Goal: Task Accomplishment & Management: Complete application form

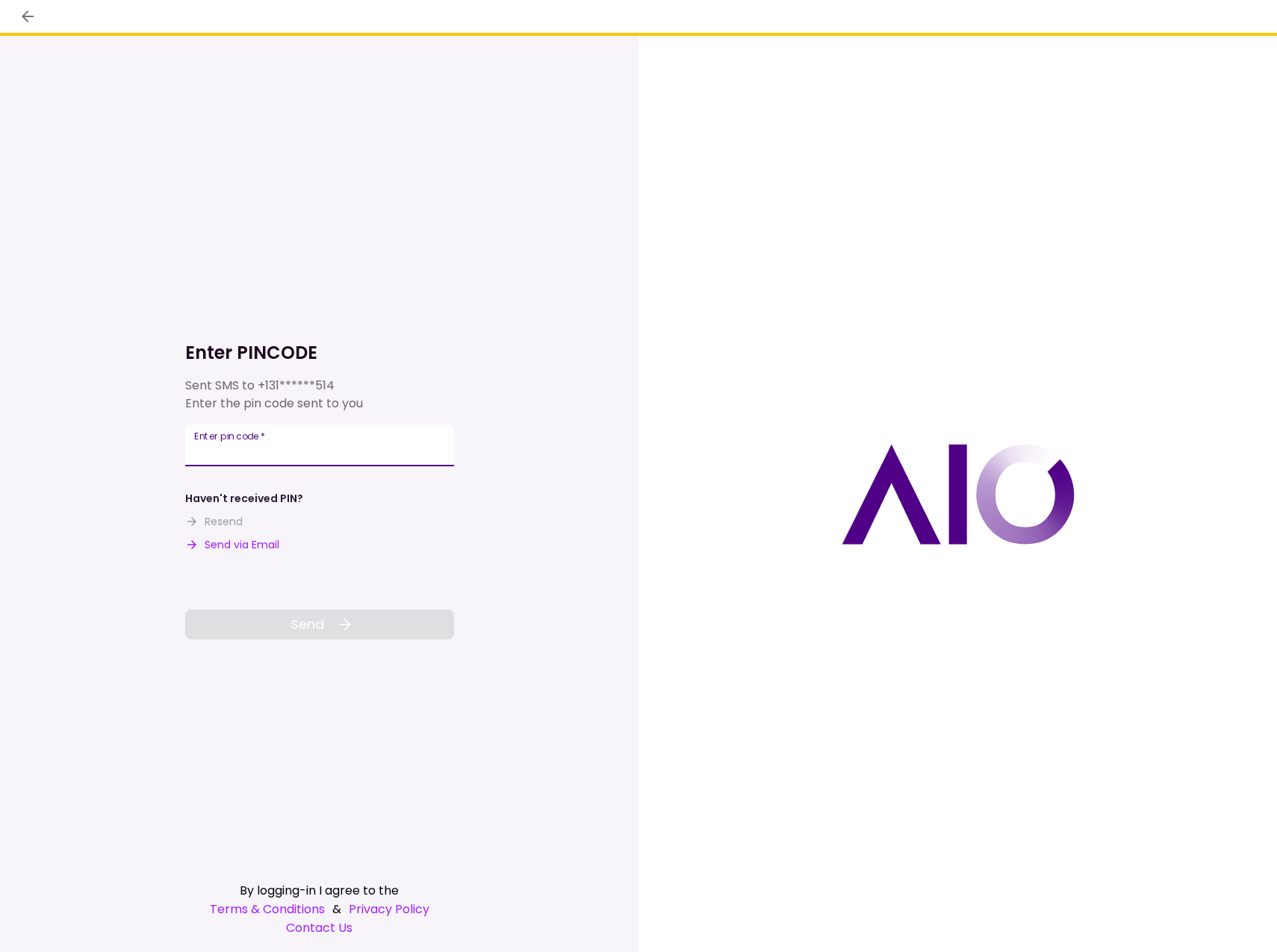
click at [310, 452] on input "Enter pin code   *" at bounding box center [319, 446] width 269 height 42
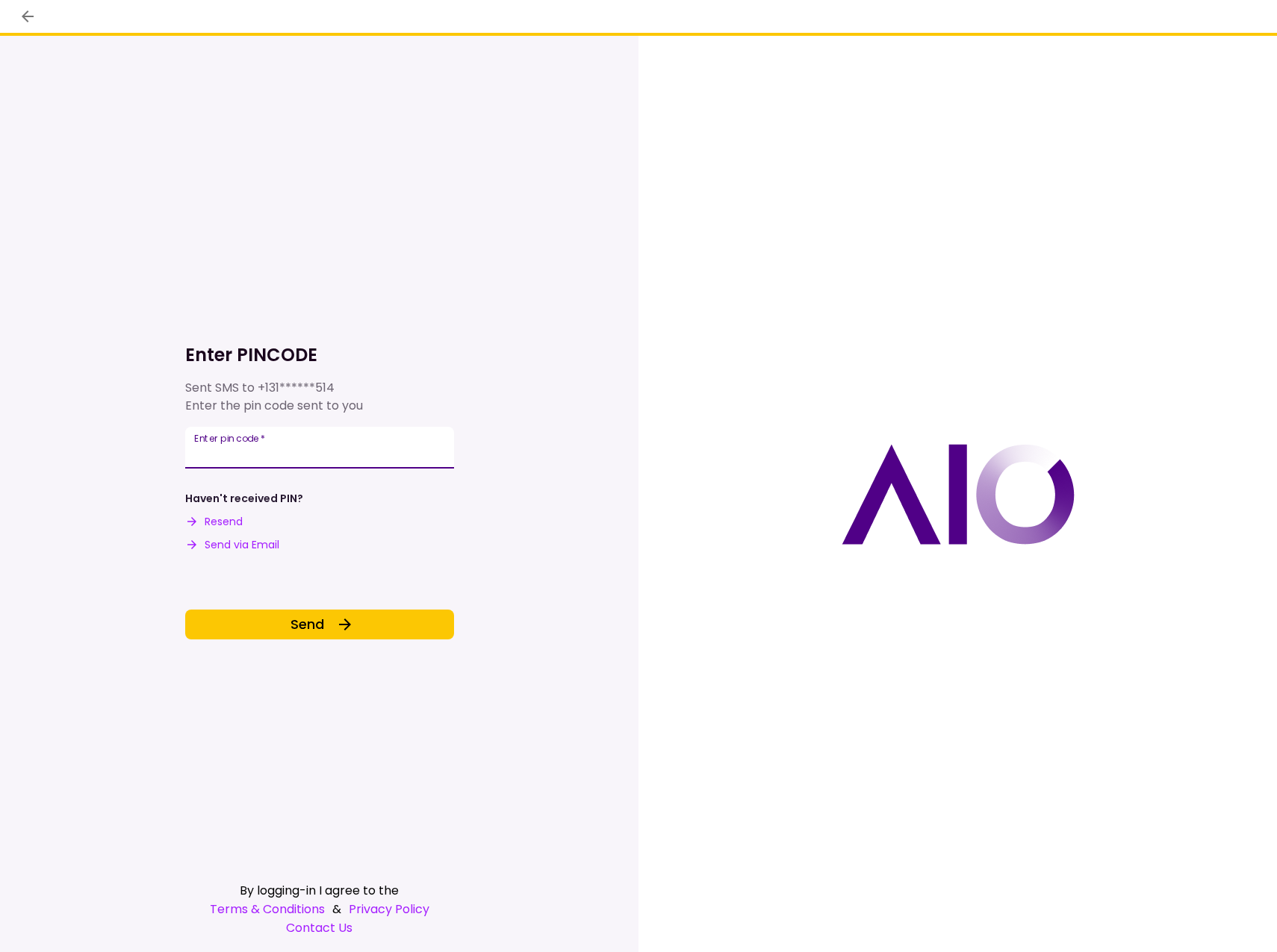
type input "******"
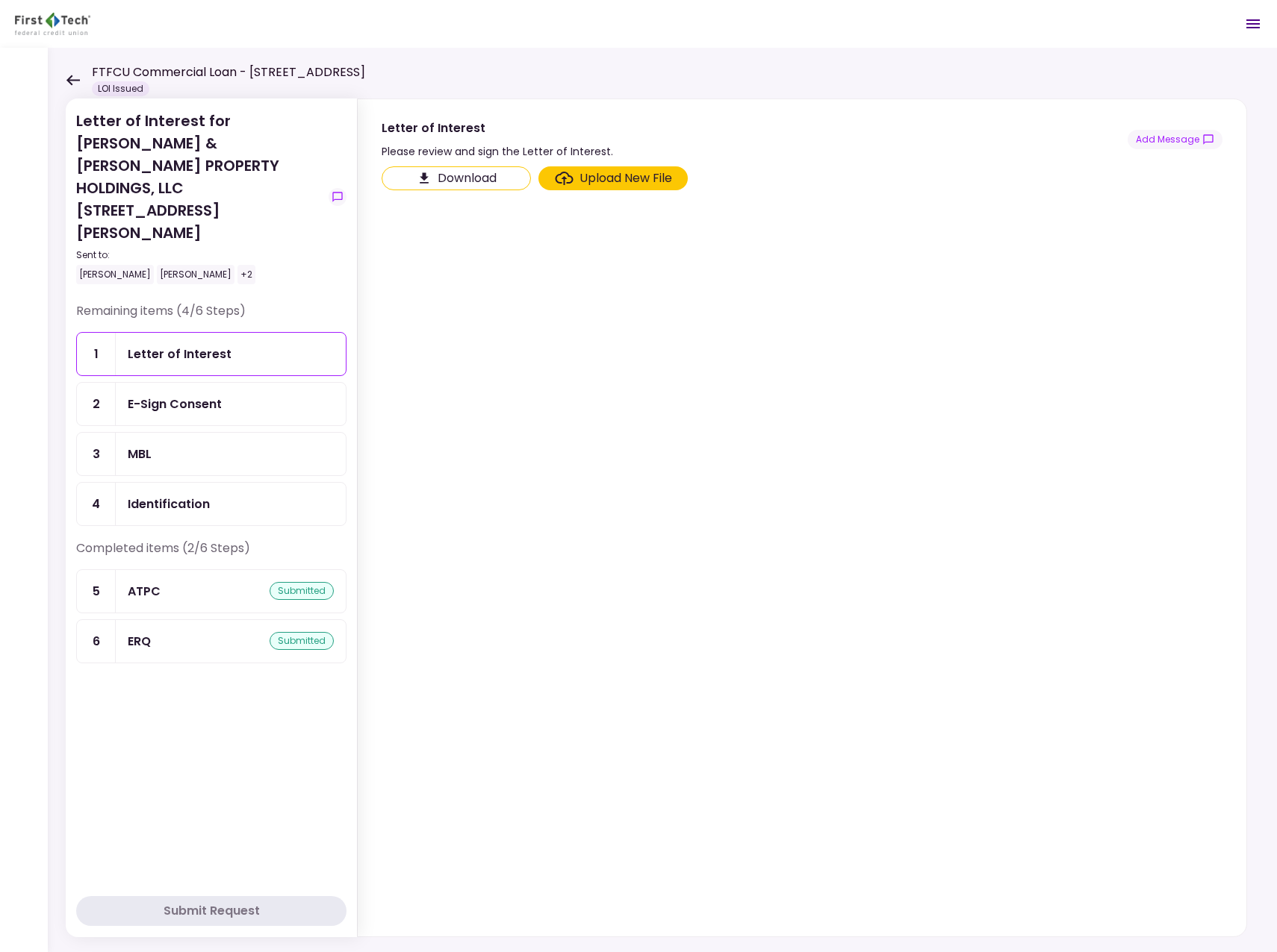
click at [171, 345] on div "Letter of Interest" at bounding box center [180, 354] width 104 height 18
click at [161, 345] on div "Letter of Interest" at bounding box center [180, 354] width 104 height 18
click at [181, 345] on div "Letter of Interest" at bounding box center [180, 354] width 104 height 18
click at [179, 345] on div "Letter of Interest" at bounding box center [180, 354] width 104 height 18
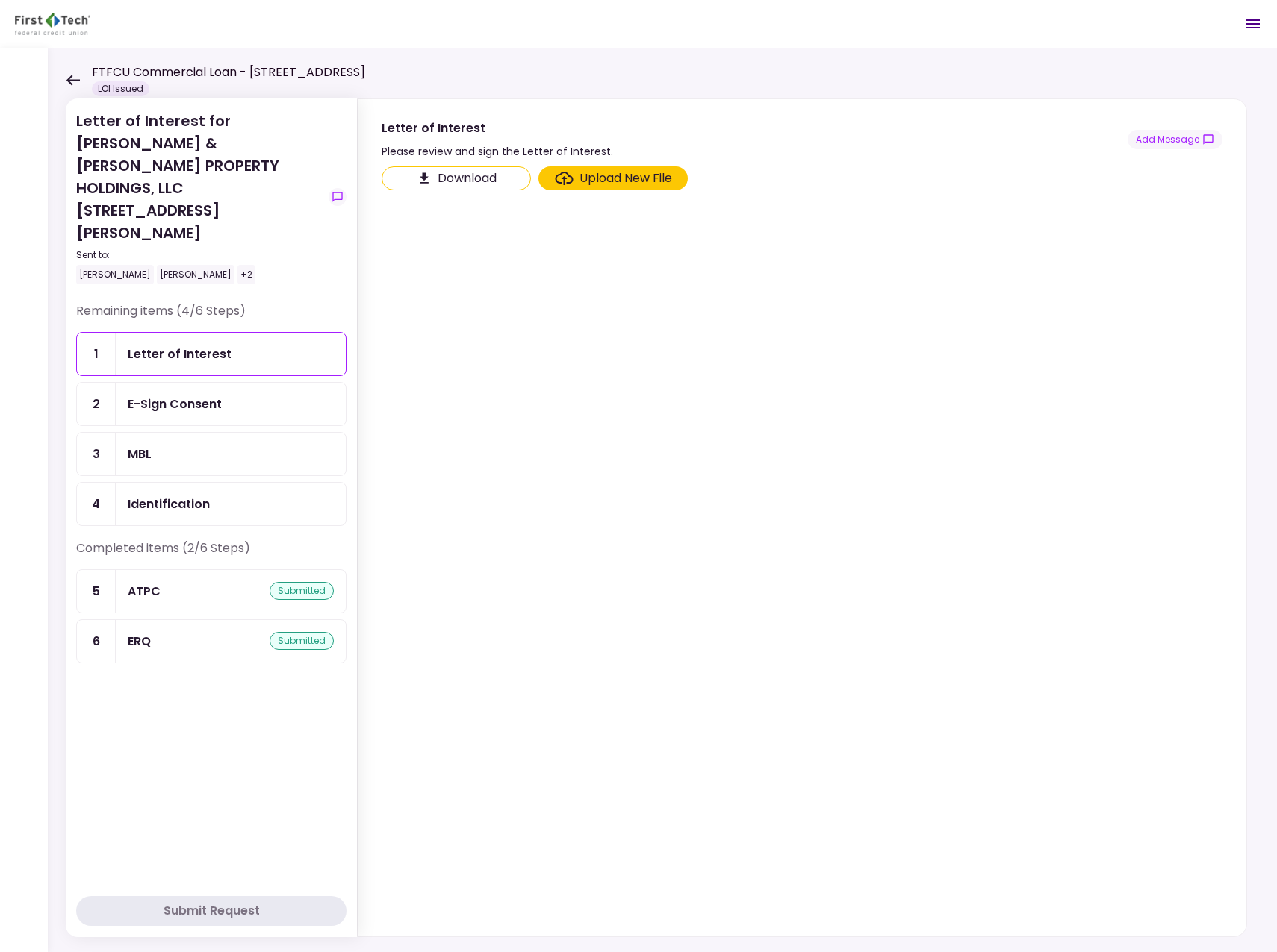
click at [152, 345] on div "Letter of Interest" at bounding box center [180, 354] width 104 height 18
click at [193, 395] on div "E-Sign Consent" at bounding box center [174, 404] width 94 height 18
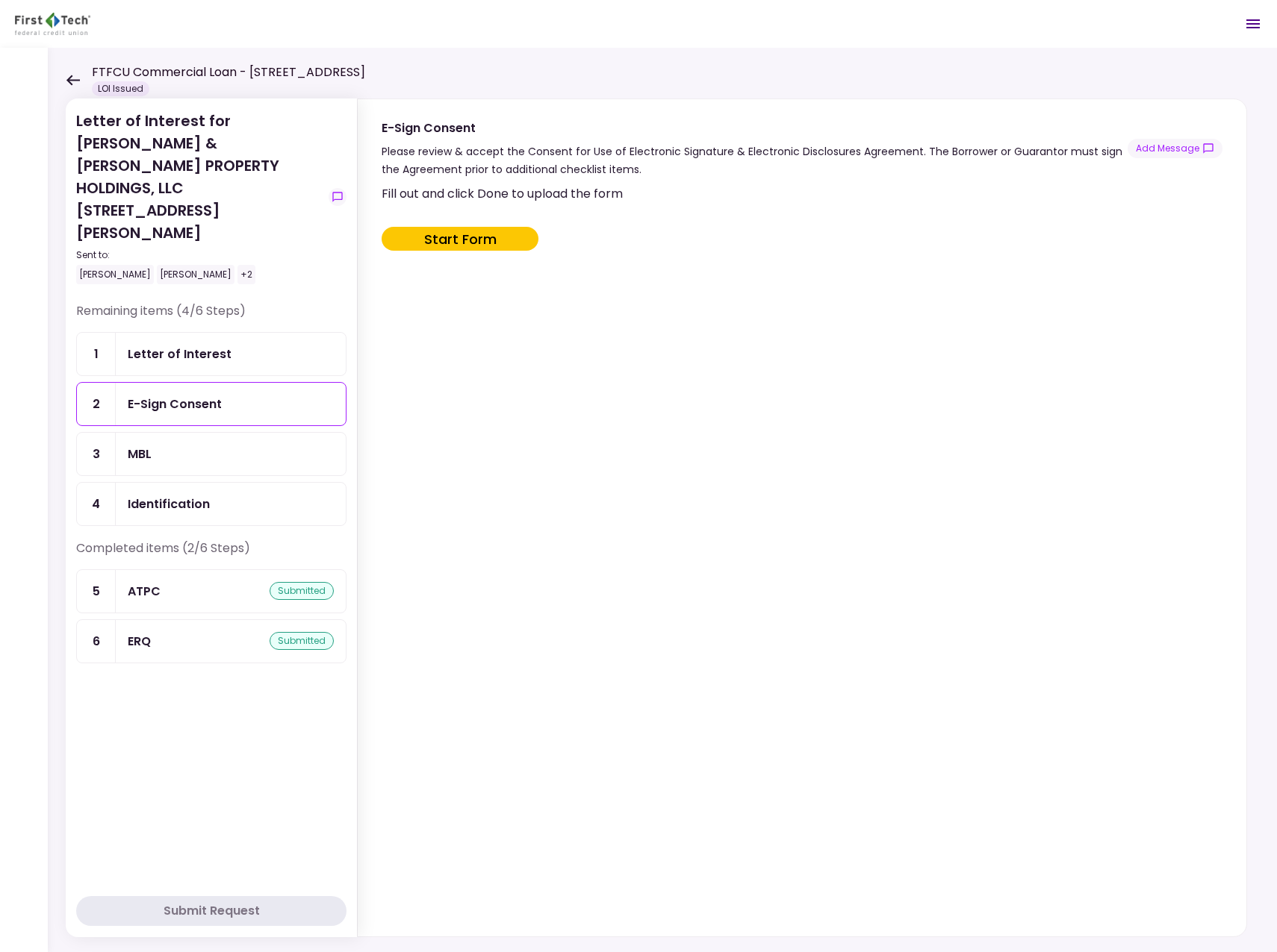
click at [442, 240] on button "Start Form" at bounding box center [460, 238] width 157 height 24
type input "***"
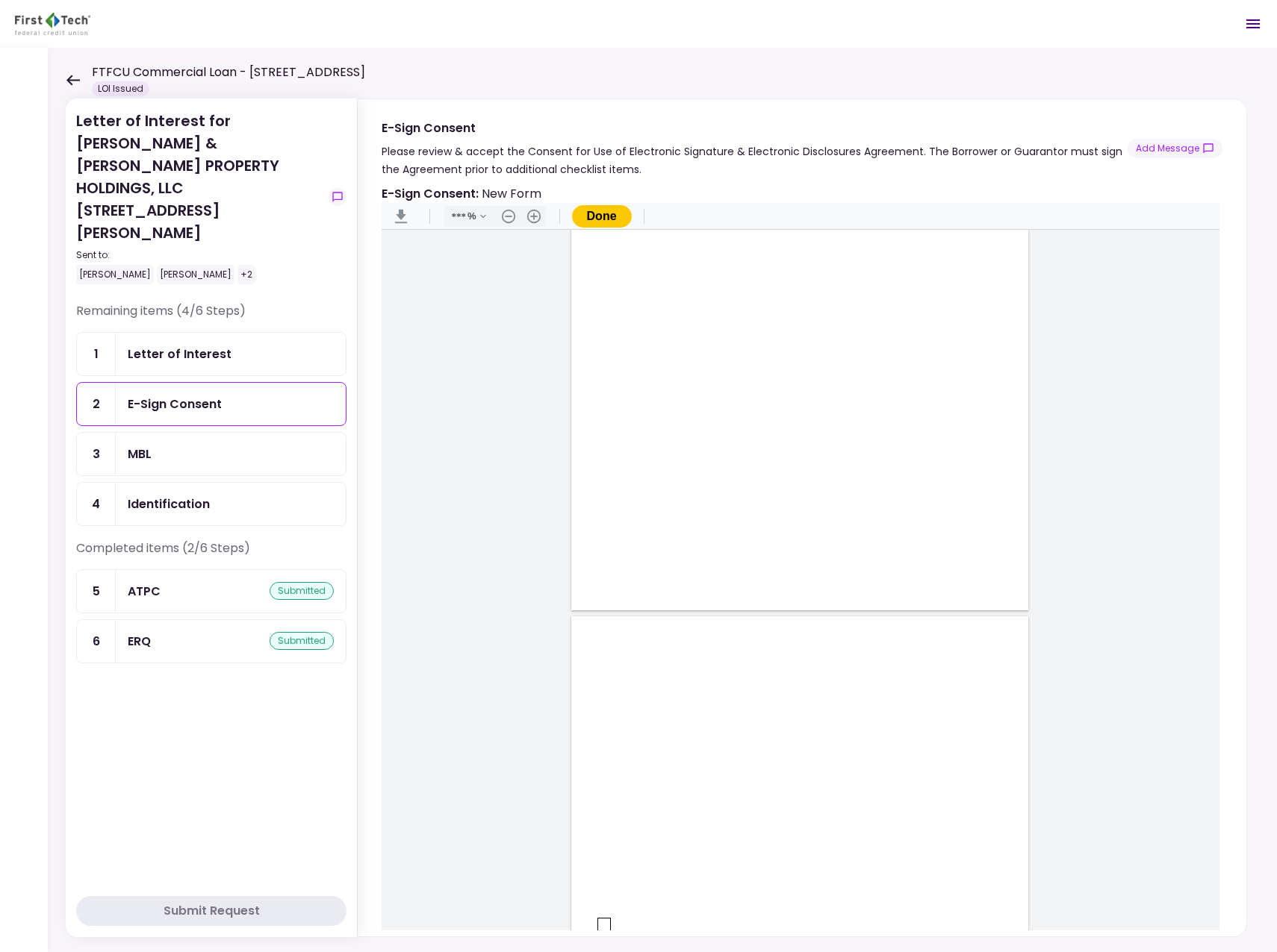
type input "*"
click at [301, 582] on div "submitted" at bounding box center [302, 591] width 64 height 18
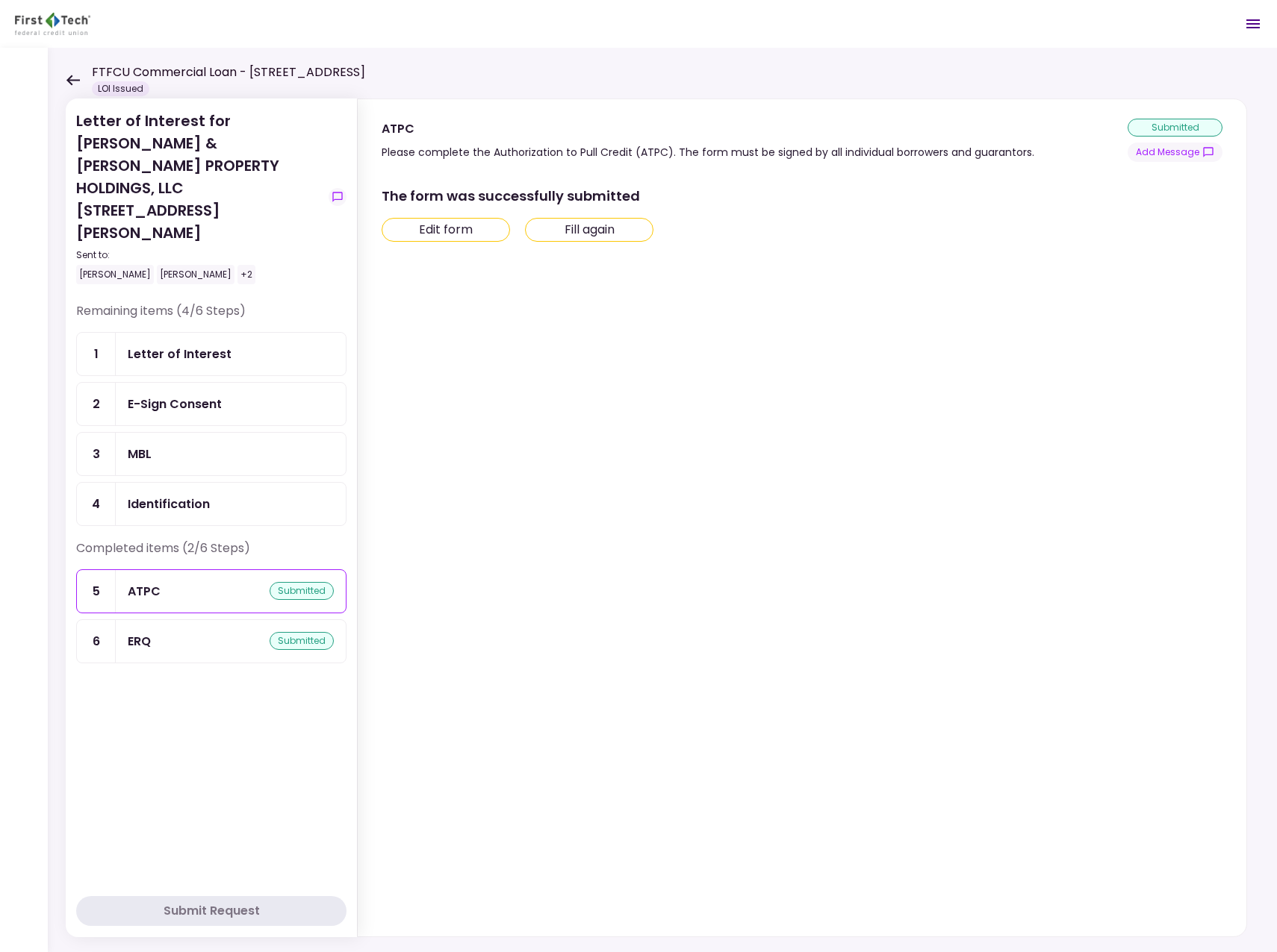
click at [289, 632] on div "submitted" at bounding box center [302, 641] width 64 height 18
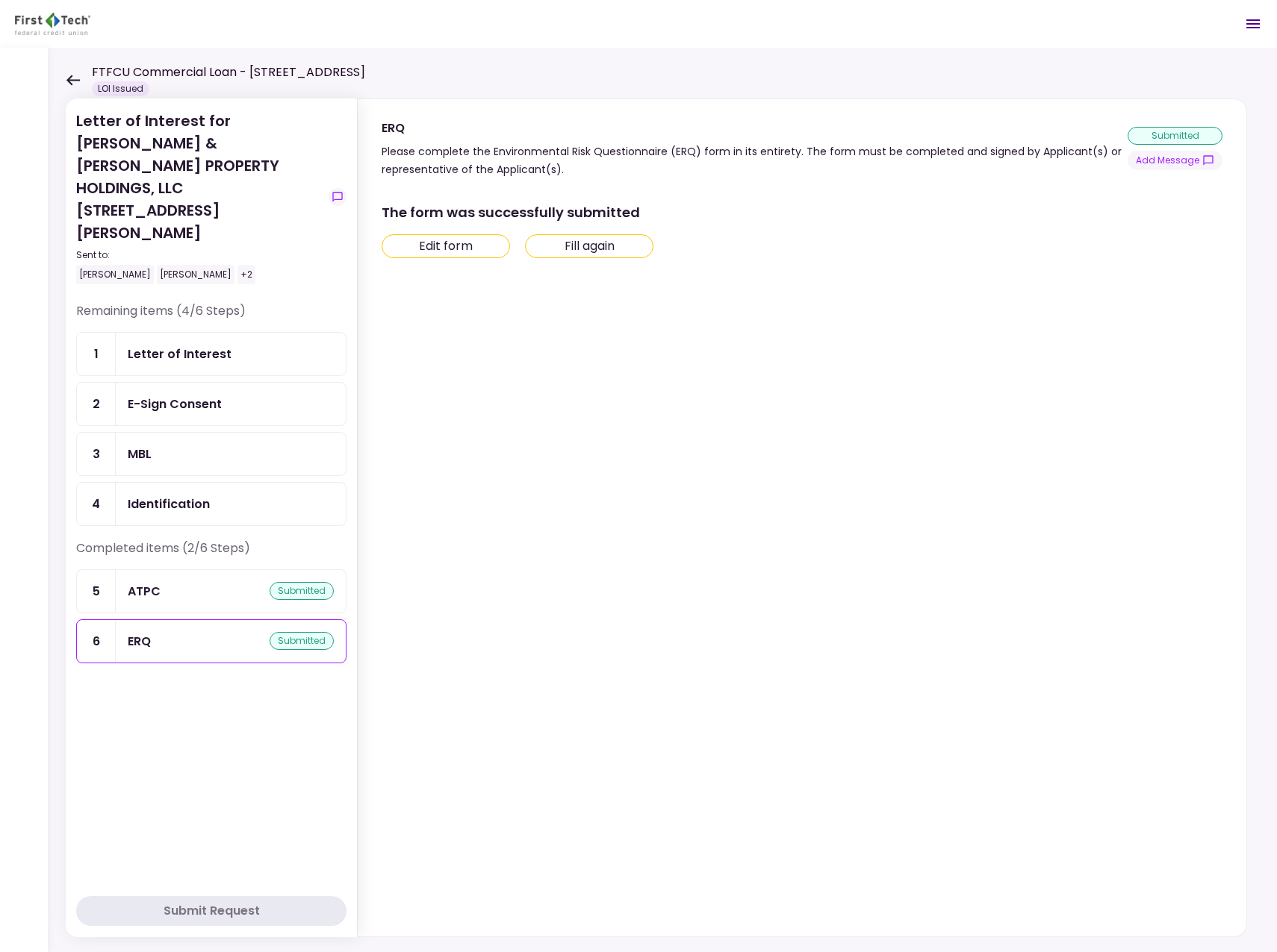
click at [183, 632] on div "ERQ submitted" at bounding box center [231, 641] width 206 height 18
click at [233, 345] on div "Letter of Interest" at bounding box center [231, 354] width 206 height 18
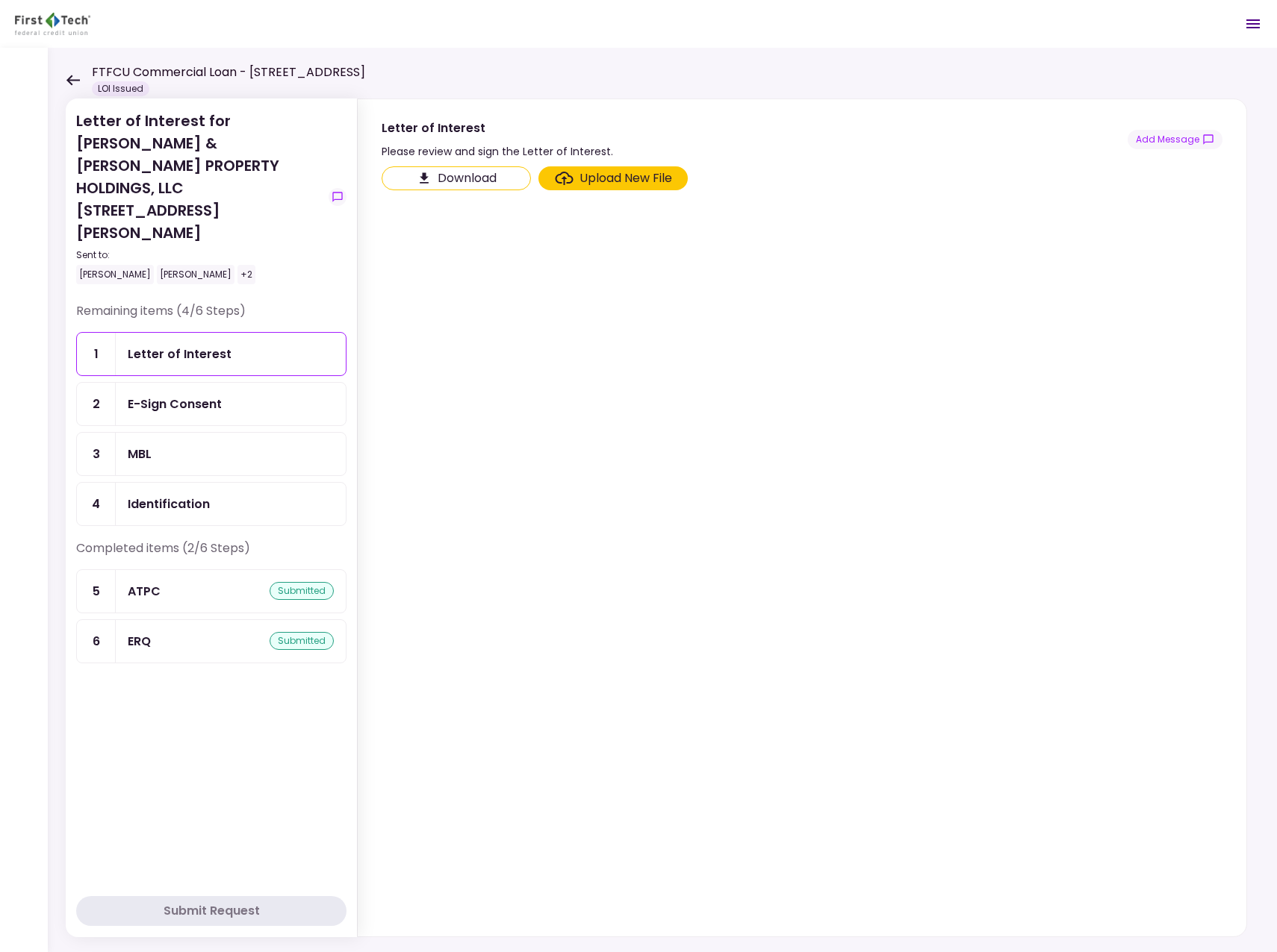
click at [488, 174] on button "Download" at bounding box center [456, 178] width 149 height 24
click at [607, 302] on section "Download Upload New File" at bounding box center [802, 548] width 840 height 764
click at [171, 582] on div "ATPC submitted" at bounding box center [231, 591] width 206 height 18
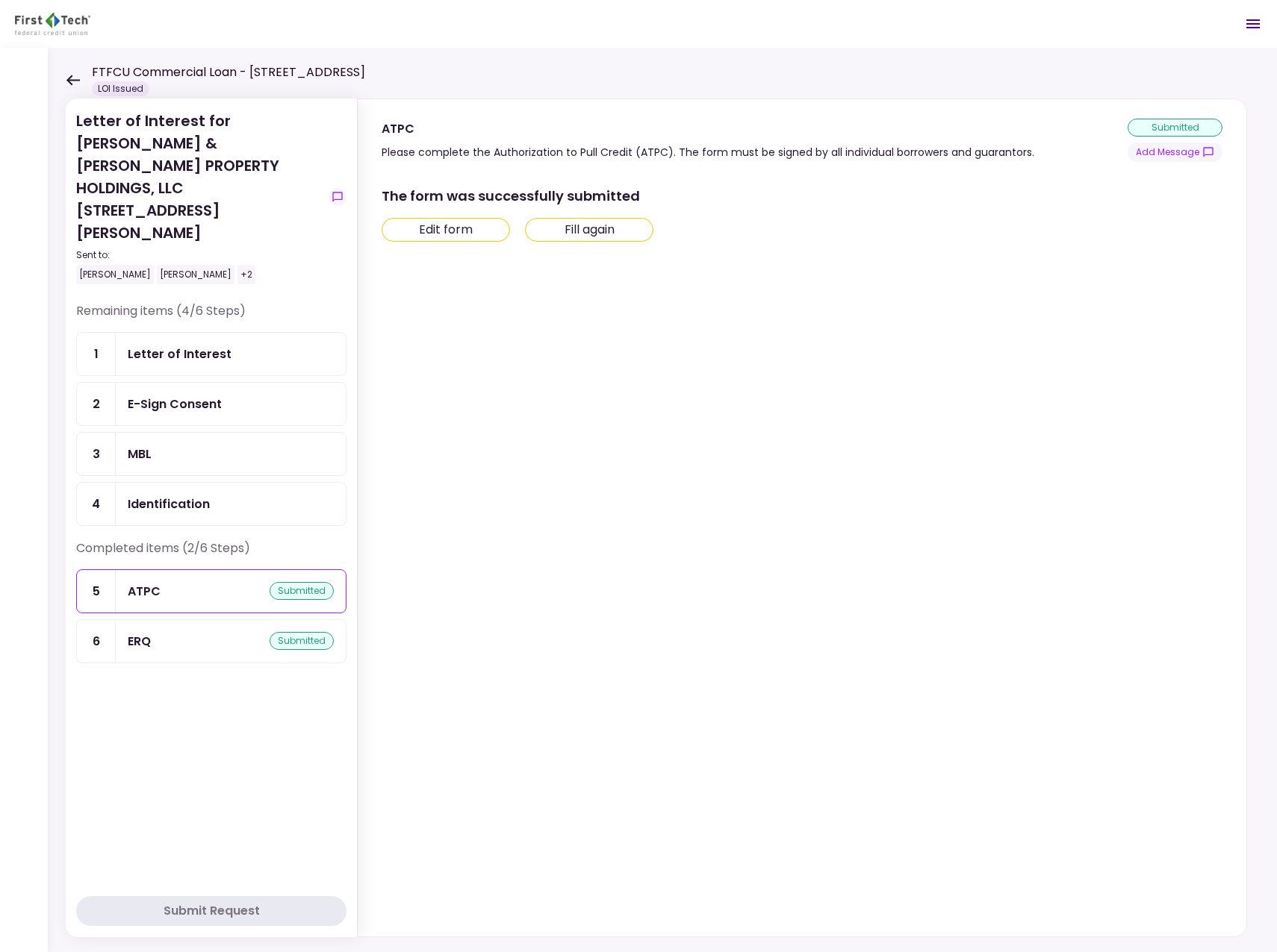
click at [464, 227] on button "Edit form" at bounding box center [446, 229] width 129 height 24
click at [146, 632] on div "ERQ" at bounding box center [139, 641] width 23 height 18
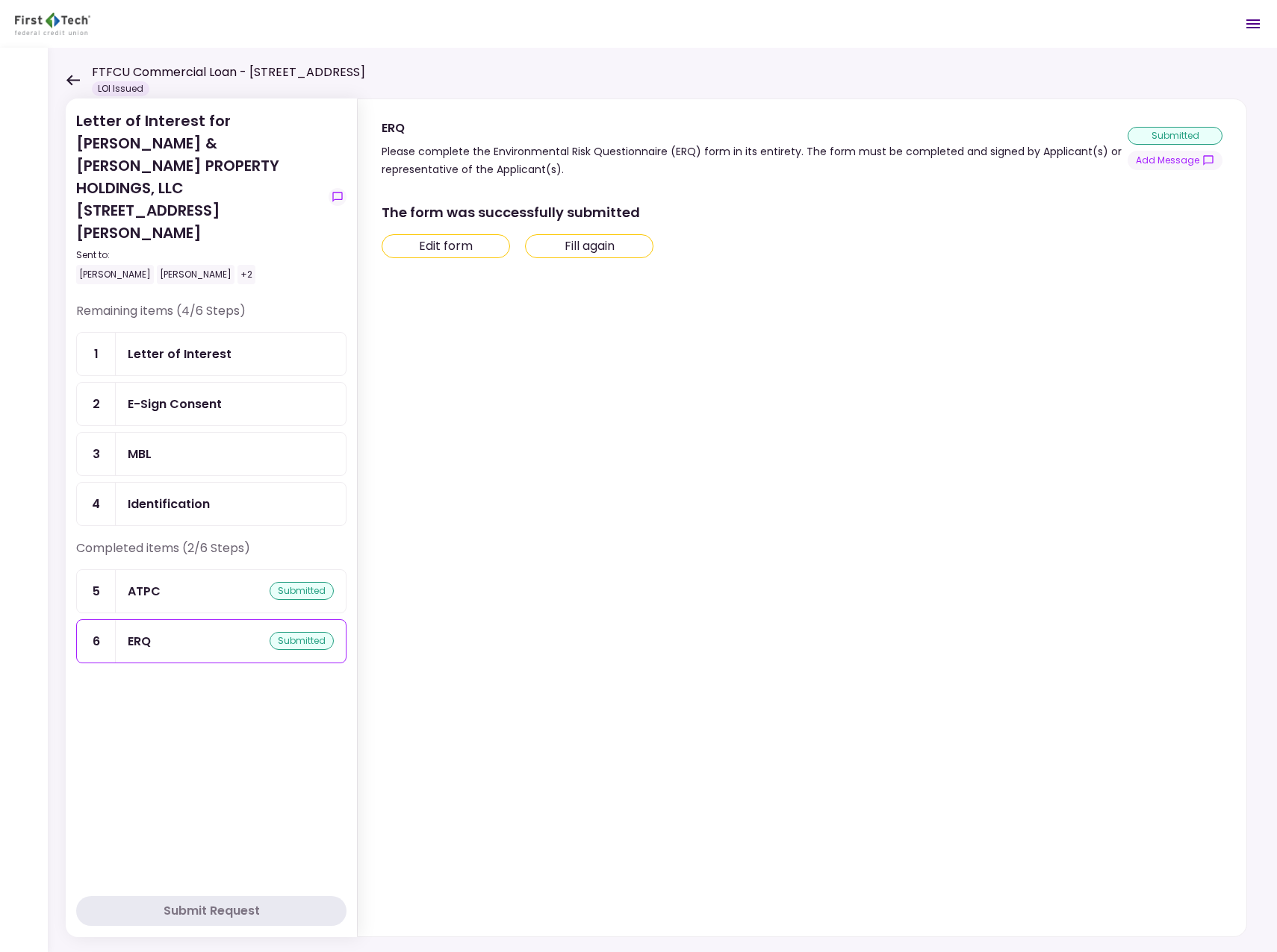
click at [168, 345] on div "Letter of Interest" at bounding box center [180, 354] width 104 height 18
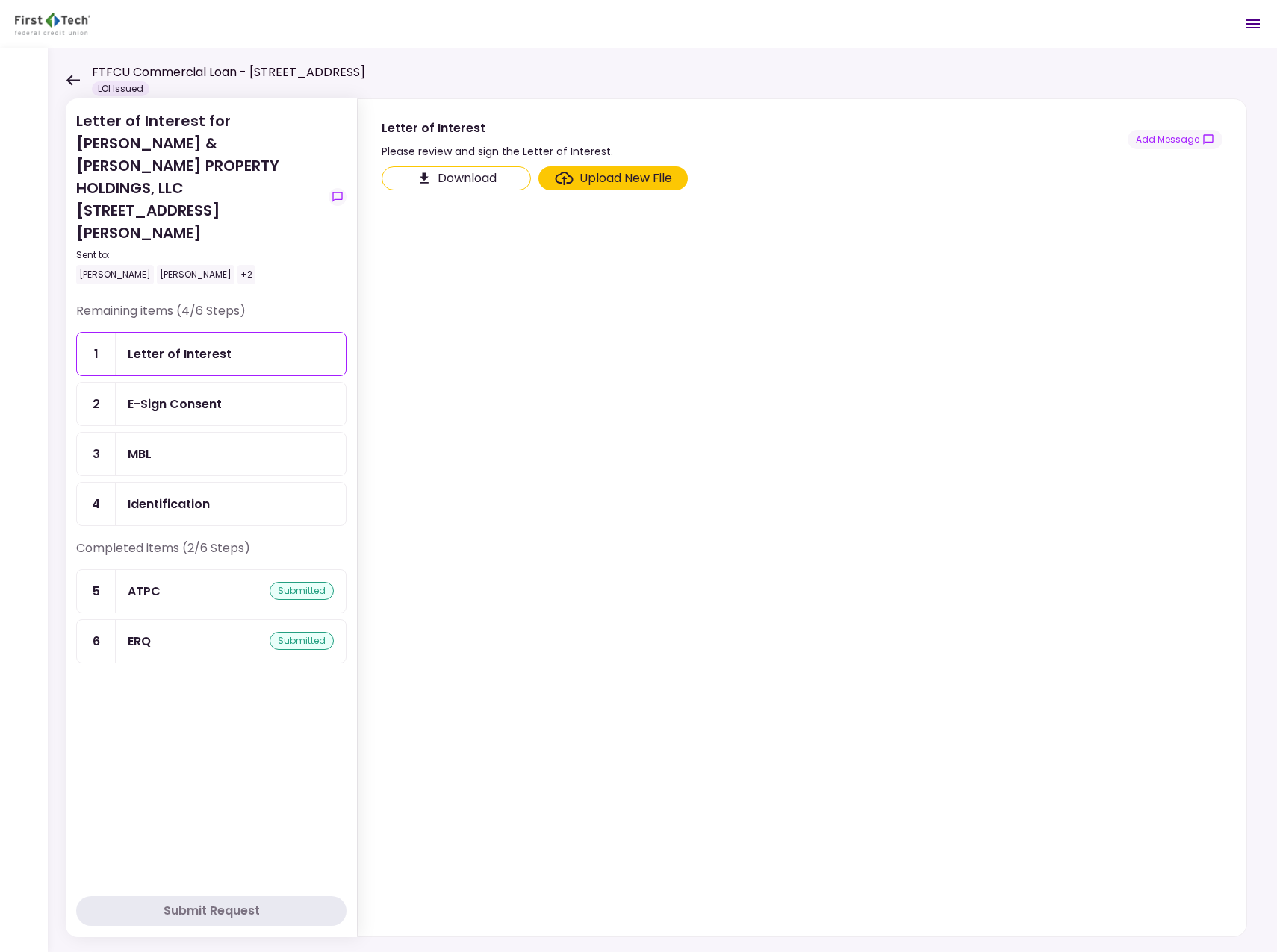
click at [171, 345] on div "Letter of Interest" at bounding box center [180, 354] width 104 height 18
click at [165, 345] on div "Letter of Interest" at bounding box center [180, 354] width 104 height 18
click at [453, 176] on button "Download" at bounding box center [456, 178] width 149 height 24
click at [264, 698] on div "Remaining items (4/6 Steps) 1 Letter of Interest 2 E-Sign Consent 3 MBL 4 Ident…" at bounding box center [211, 595] width 270 height 585
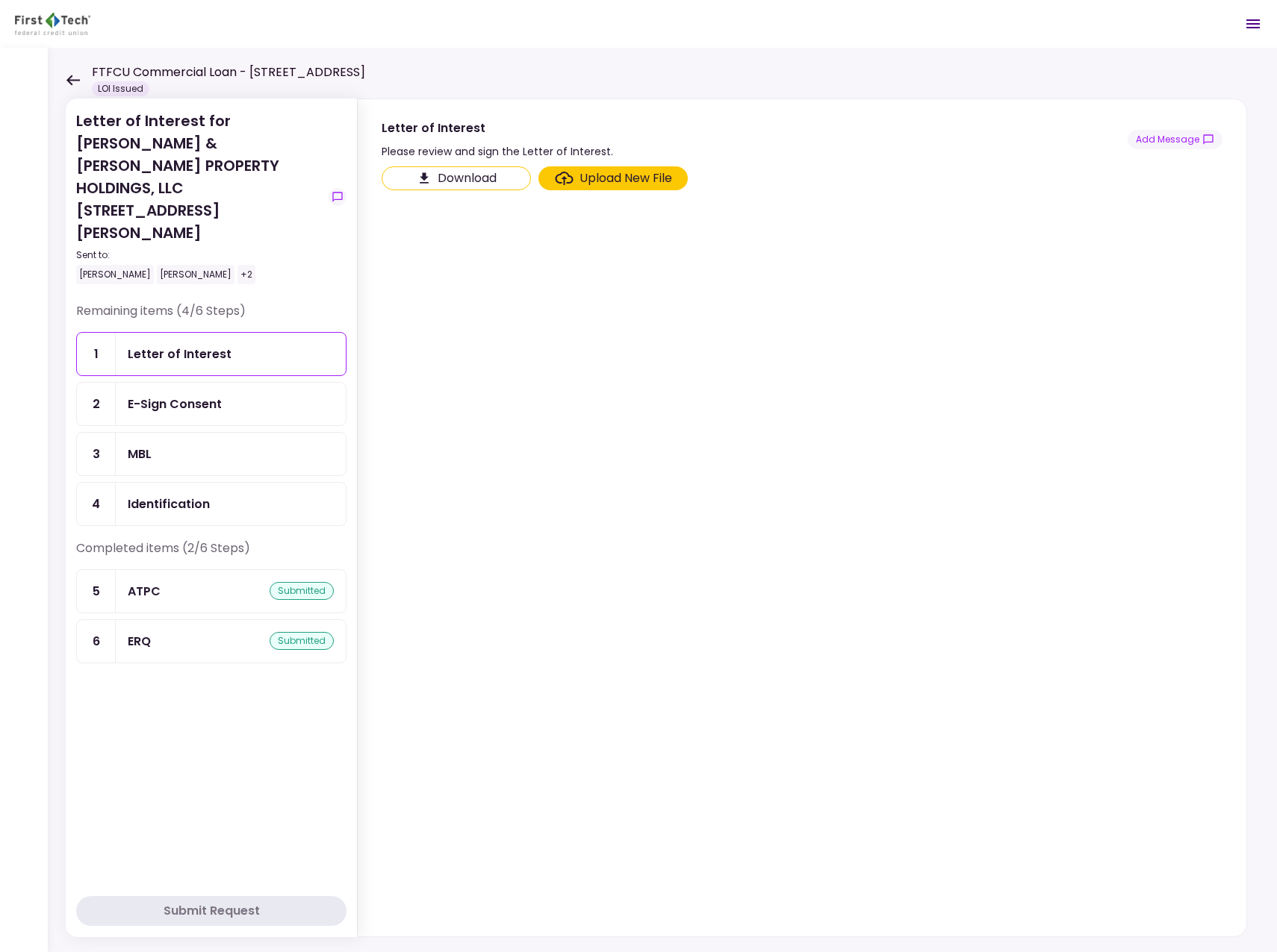
click at [145, 582] on div "ATPC" at bounding box center [144, 591] width 33 height 18
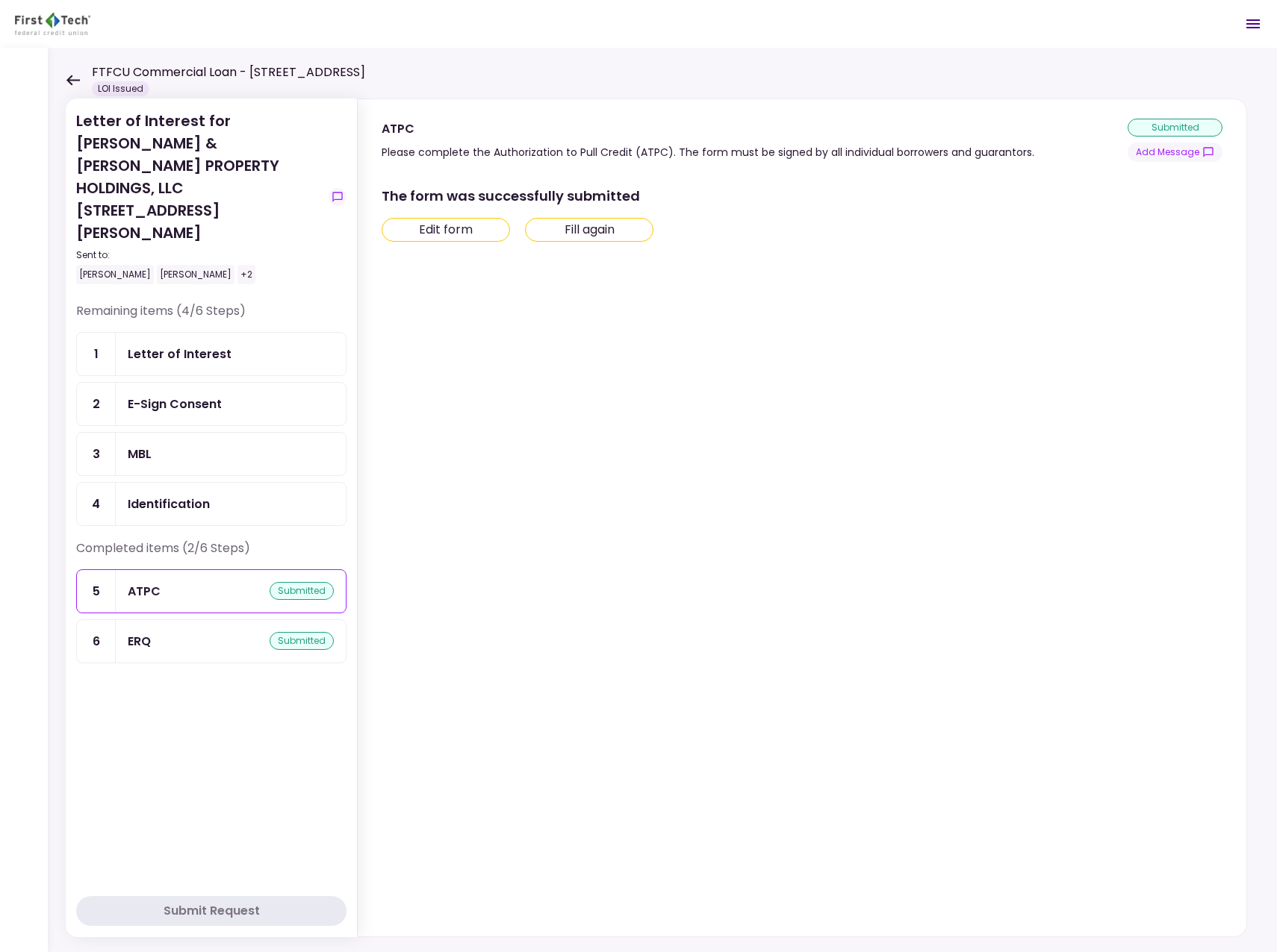
click at [434, 232] on button "Edit form" at bounding box center [446, 229] width 129 height 24
click at [215, 345] on div "Letter of Interest" at bounding box center [180, 354] width 104 height 18
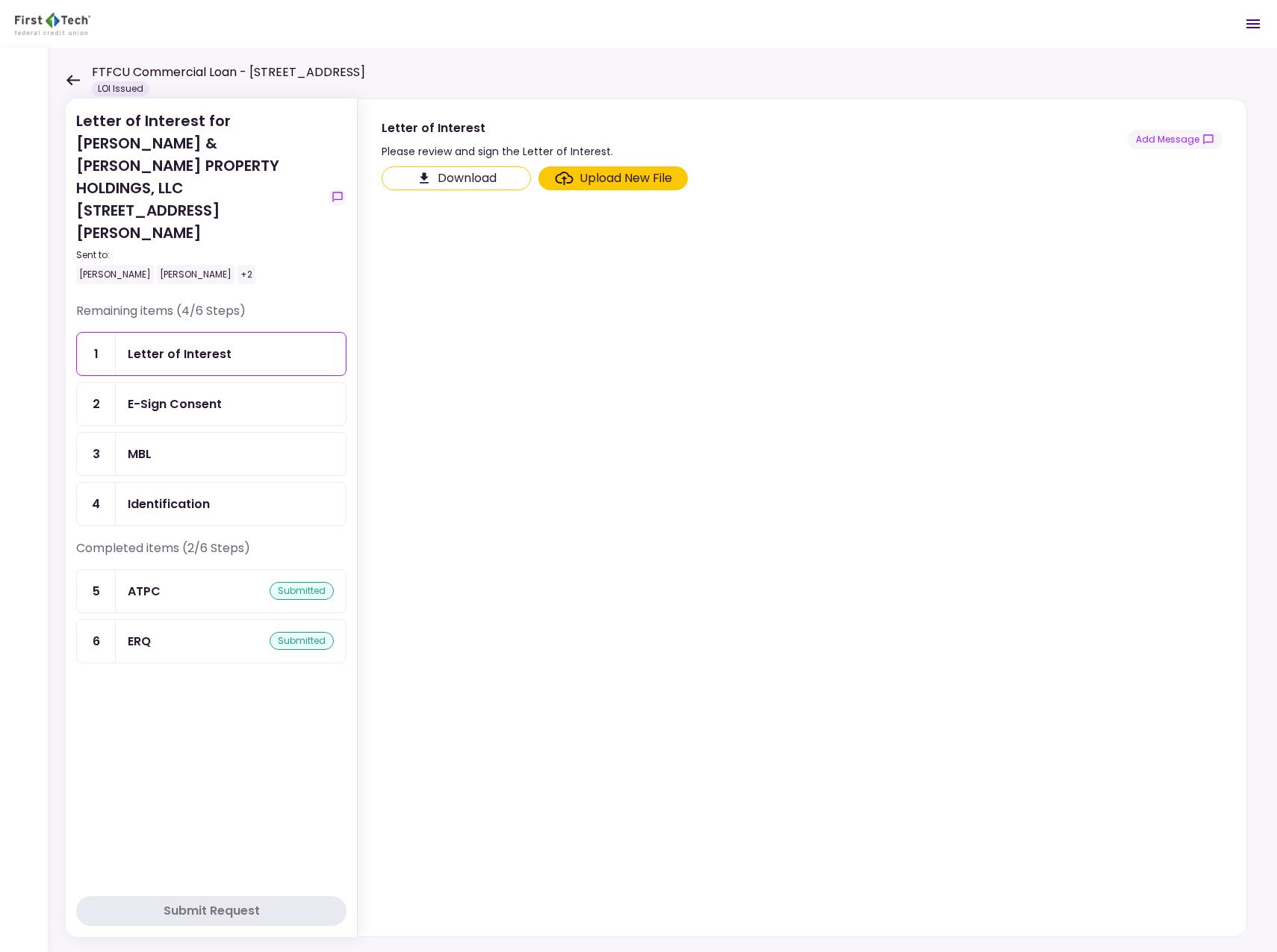
click at [434, 179] on button "Download" at bounding box center [456, 178] width 149 height 24
click at [194, 395] on div "E-Sign Consent" at bounding box center [174, 404] width 94 height 18
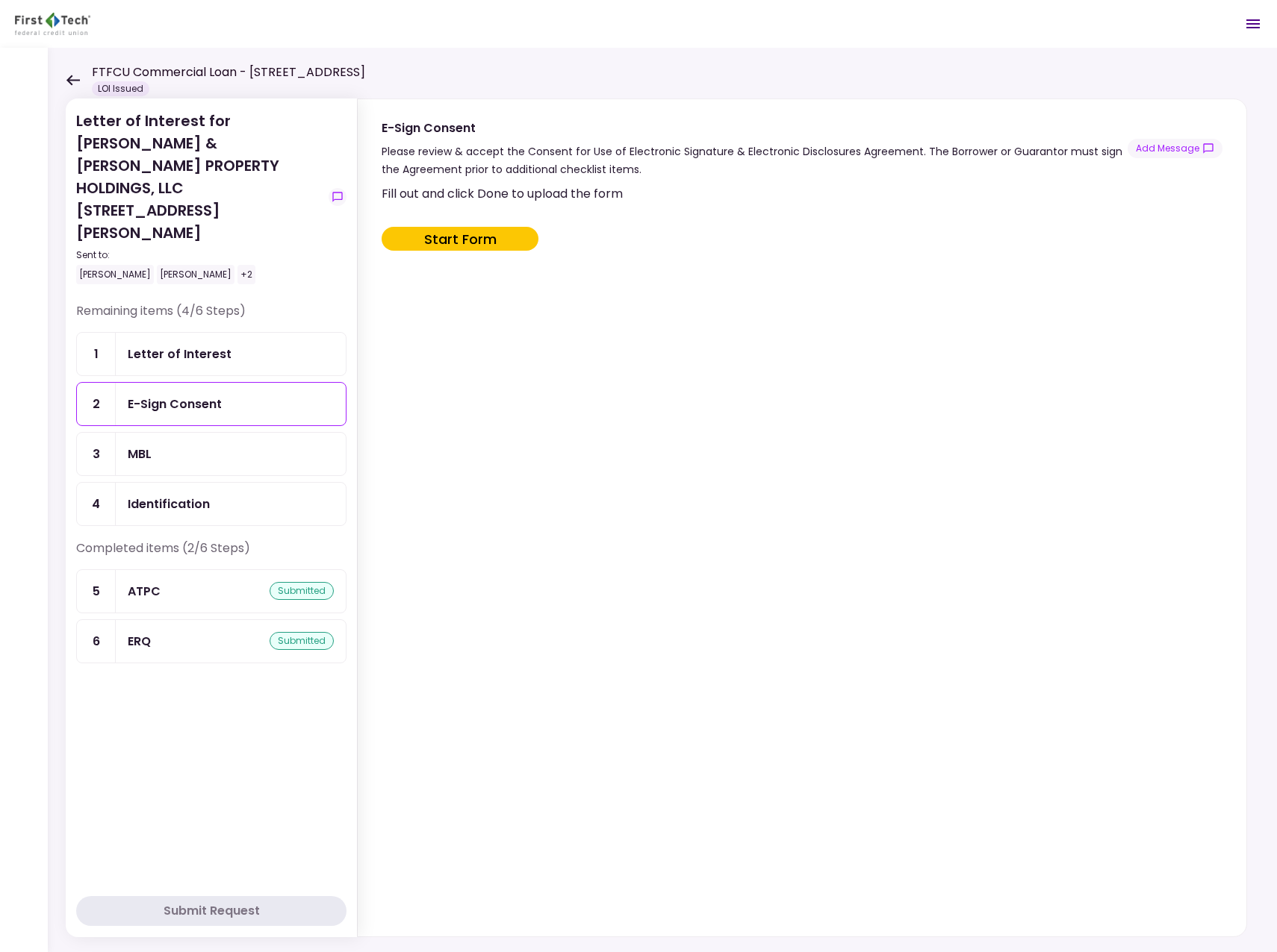
click at [457, 240] on button "Start Form" at bounding box center [460, 238] width 157 height 24
type input "***"
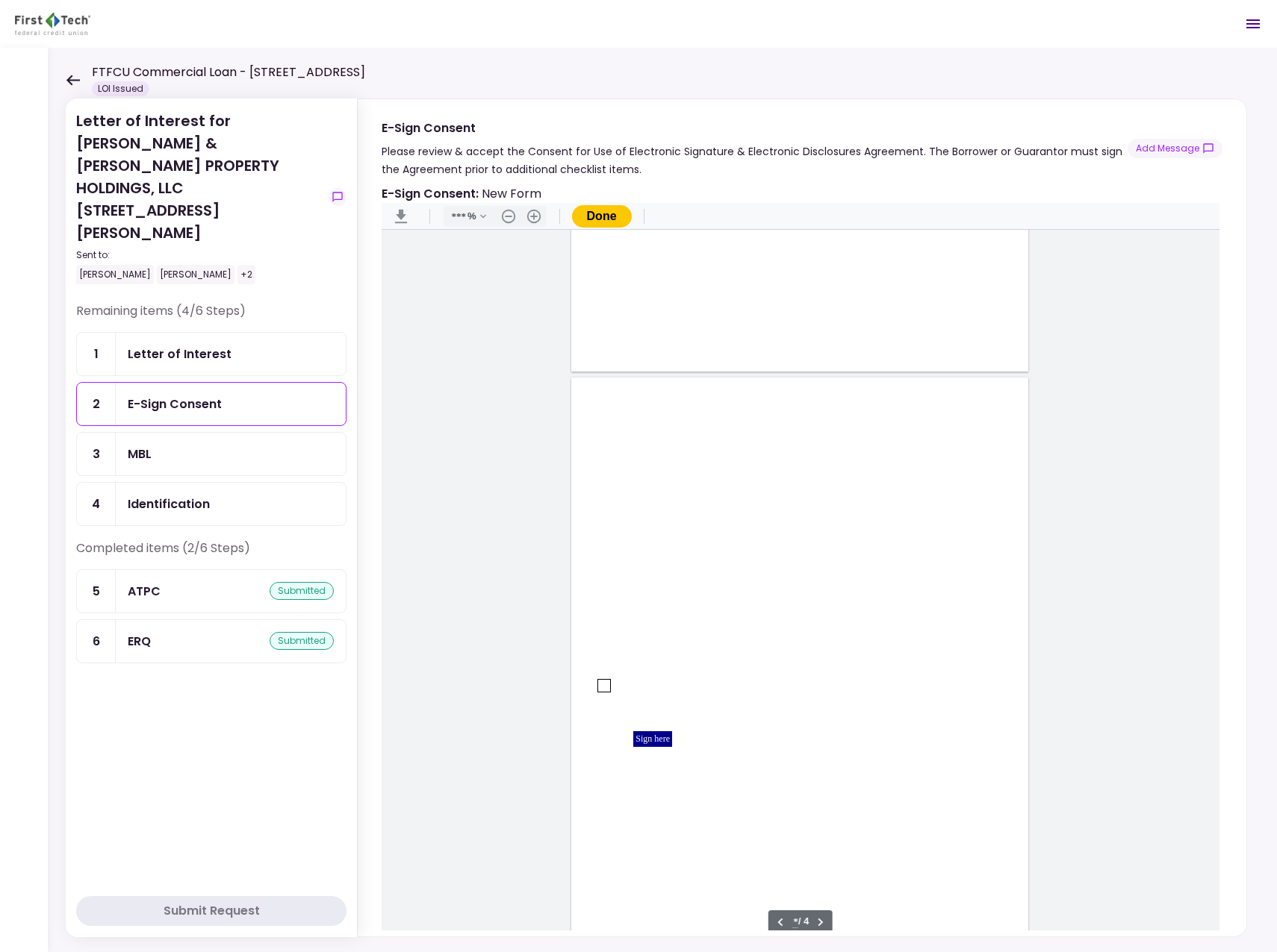
type input "*"
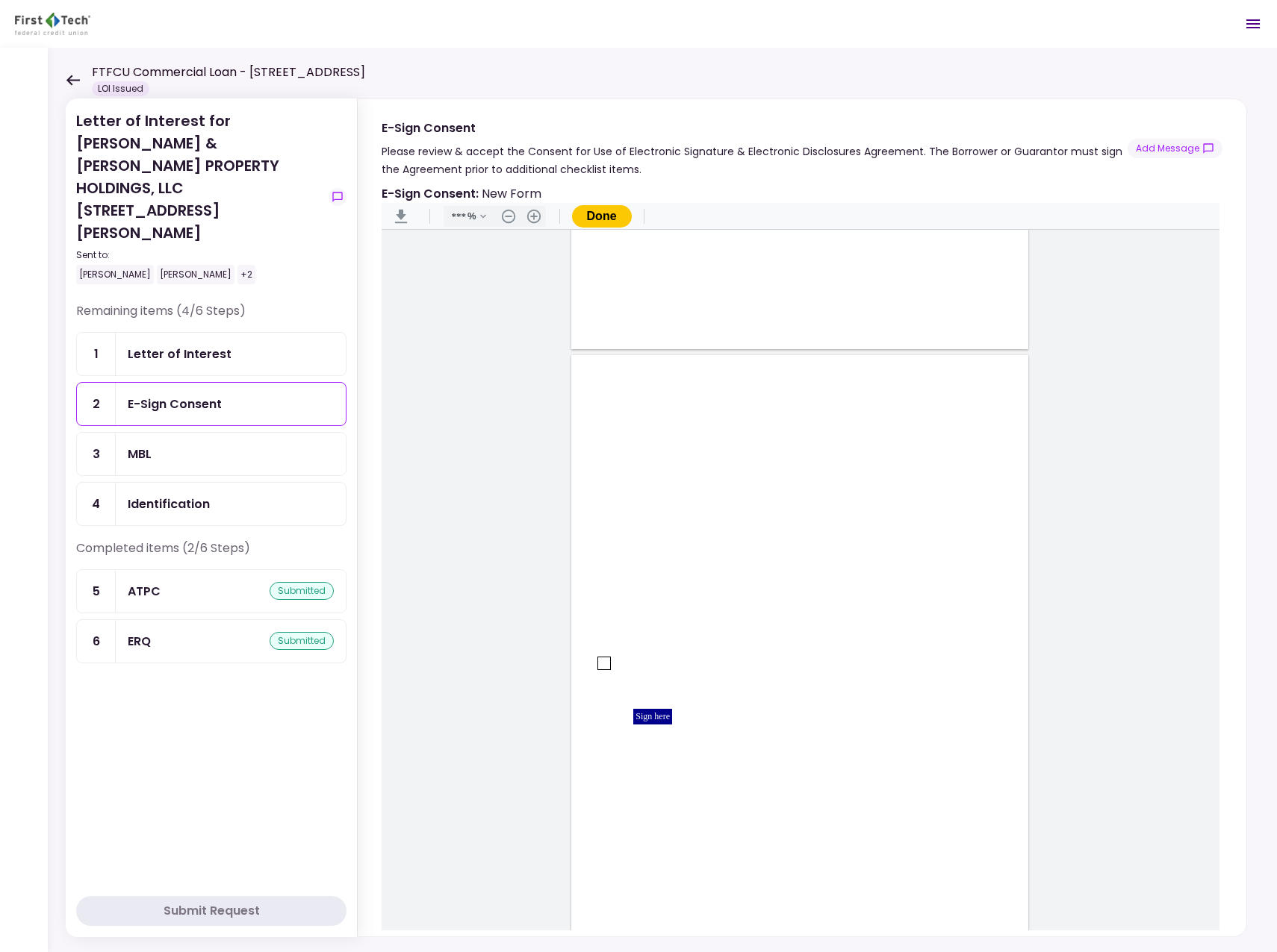
click at [165, 433] on div "MBL" at bounding box center [231, 454] width 230 height 43
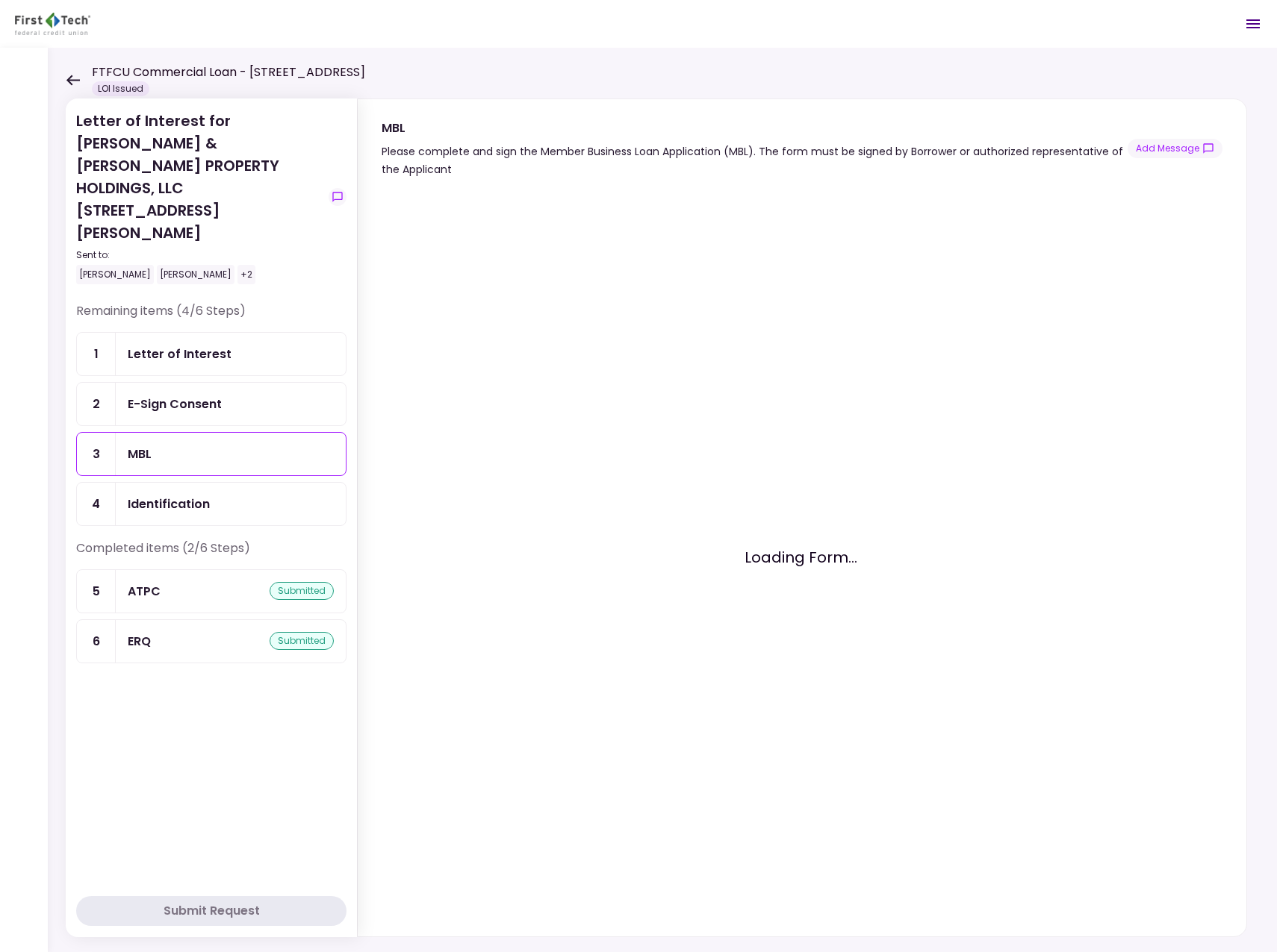
click at [202, 395] on div "E-Sign Consent" at bounding box center [174, 404] width 94 height 18
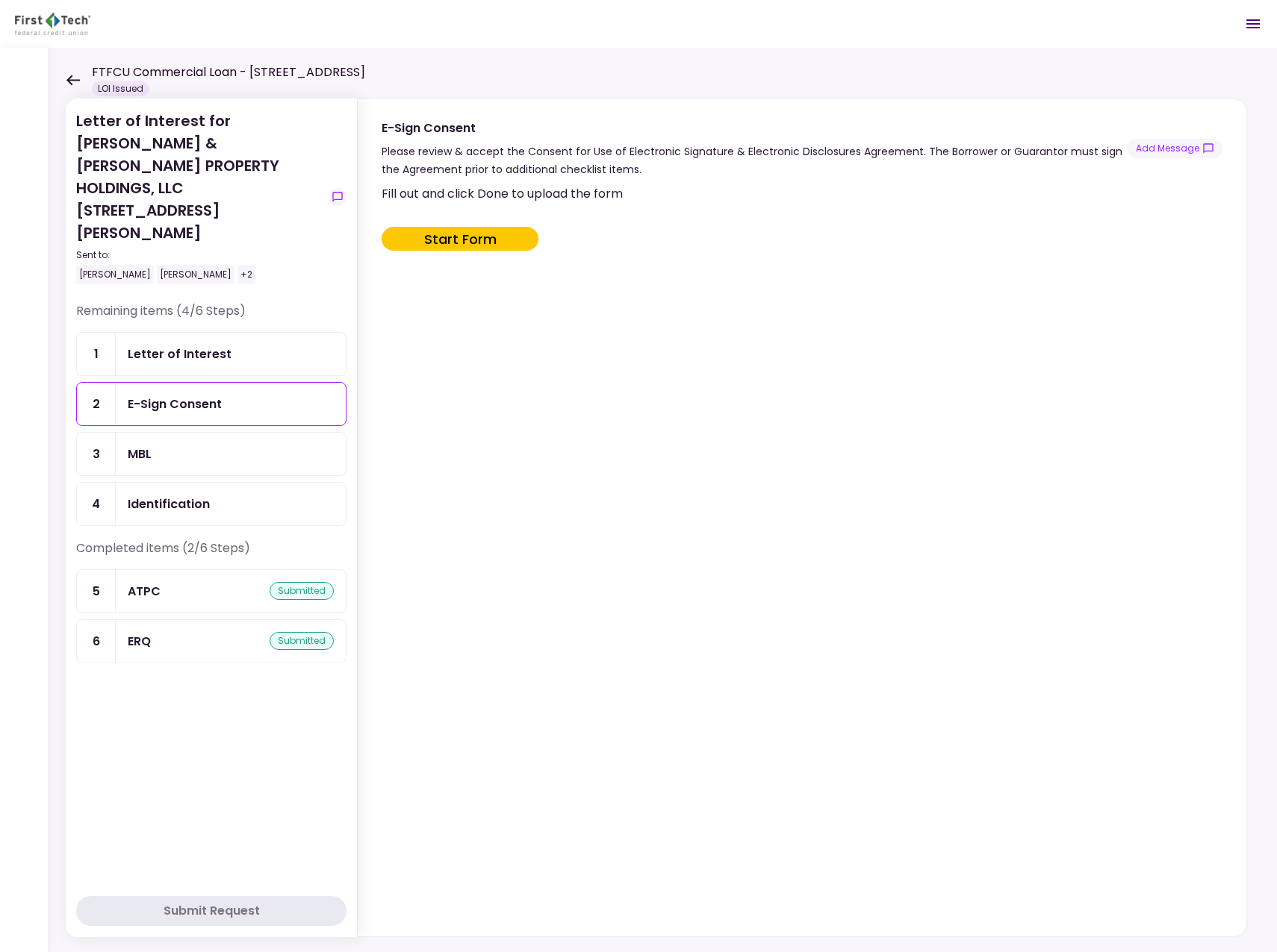
click at [229, 395] on div "E-Sign Consent" at bounding box center [231, 404] width 206 height 18
click at [201, 395] on div "E-Sign Consent" at bounding box center [174, 404] width 94 height 18
click at [455, 241] on button "Start Form" at bounding box center [460, 238] width 157 height 24
type input "***"
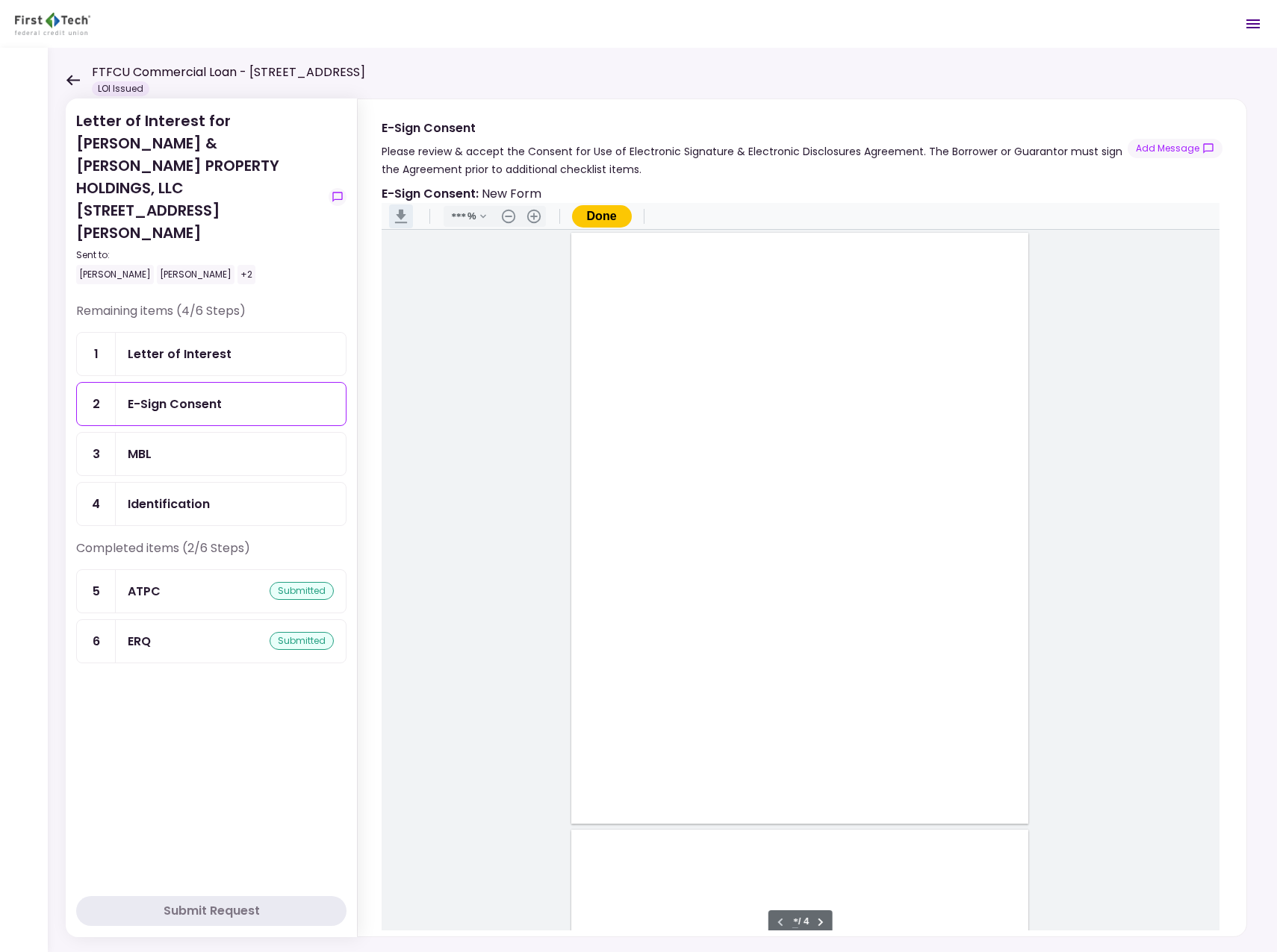
click at [406, 217] on button ".cls-1{fill:#abb0c4;} icon - header - download" at bounding box center [401, 216] width 24 height 24
click at [538, 743] on main "Sign here" at bounding box center [800, 589] width 837 height 720
click at [142, 582] on div "ATPC" at bounding box center [144, 591] width 33 height 18
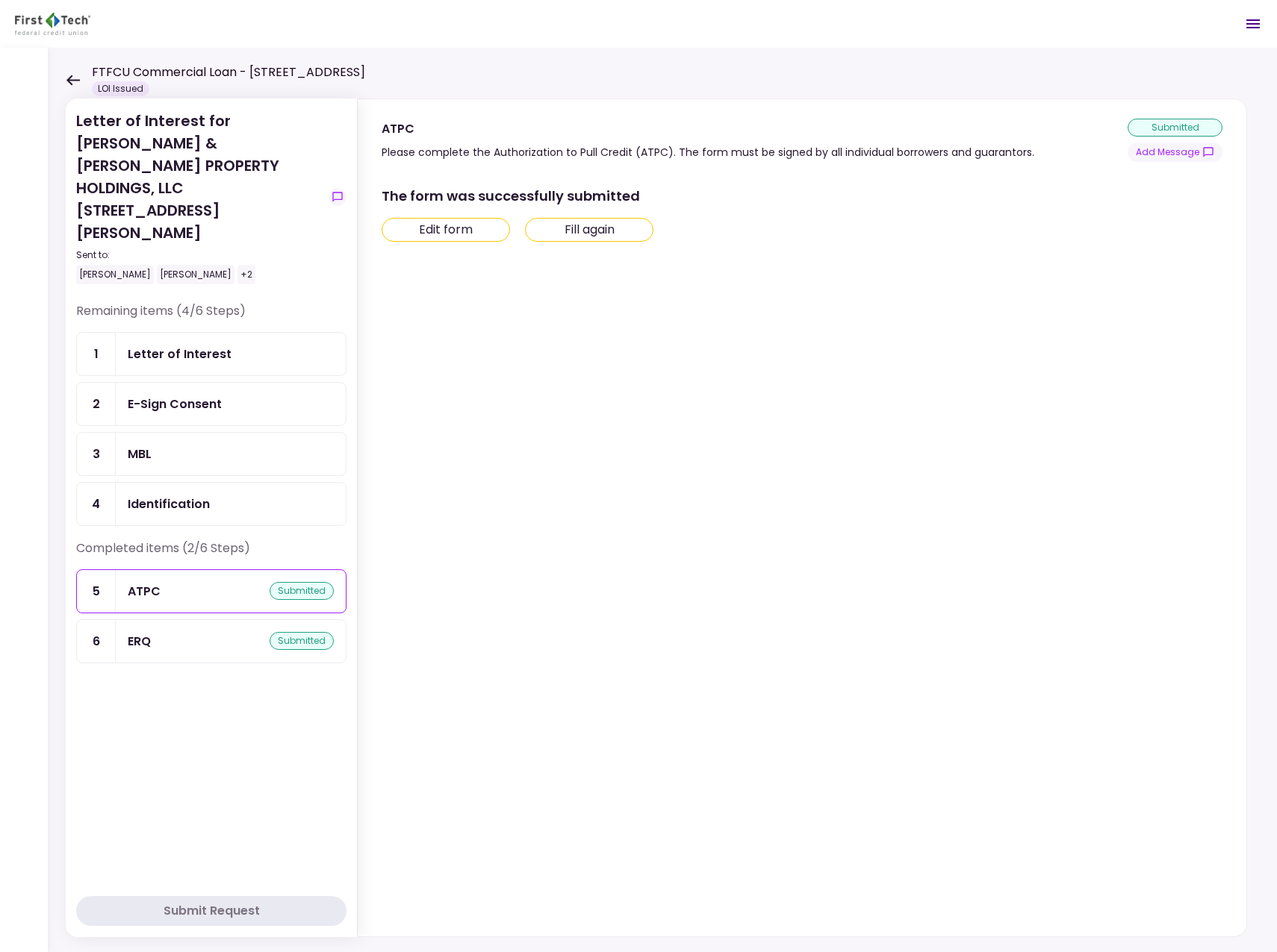
click at [613, 227] on button "Fill again" at bounding box center [589, 229] width 129 height 24
click at [175, 582] on div "ATPC submitted" at bounding box center [231, 591] width 206 height 18
click at [71, 80] on icon at bounding box center [73, 80] width 14 height 11
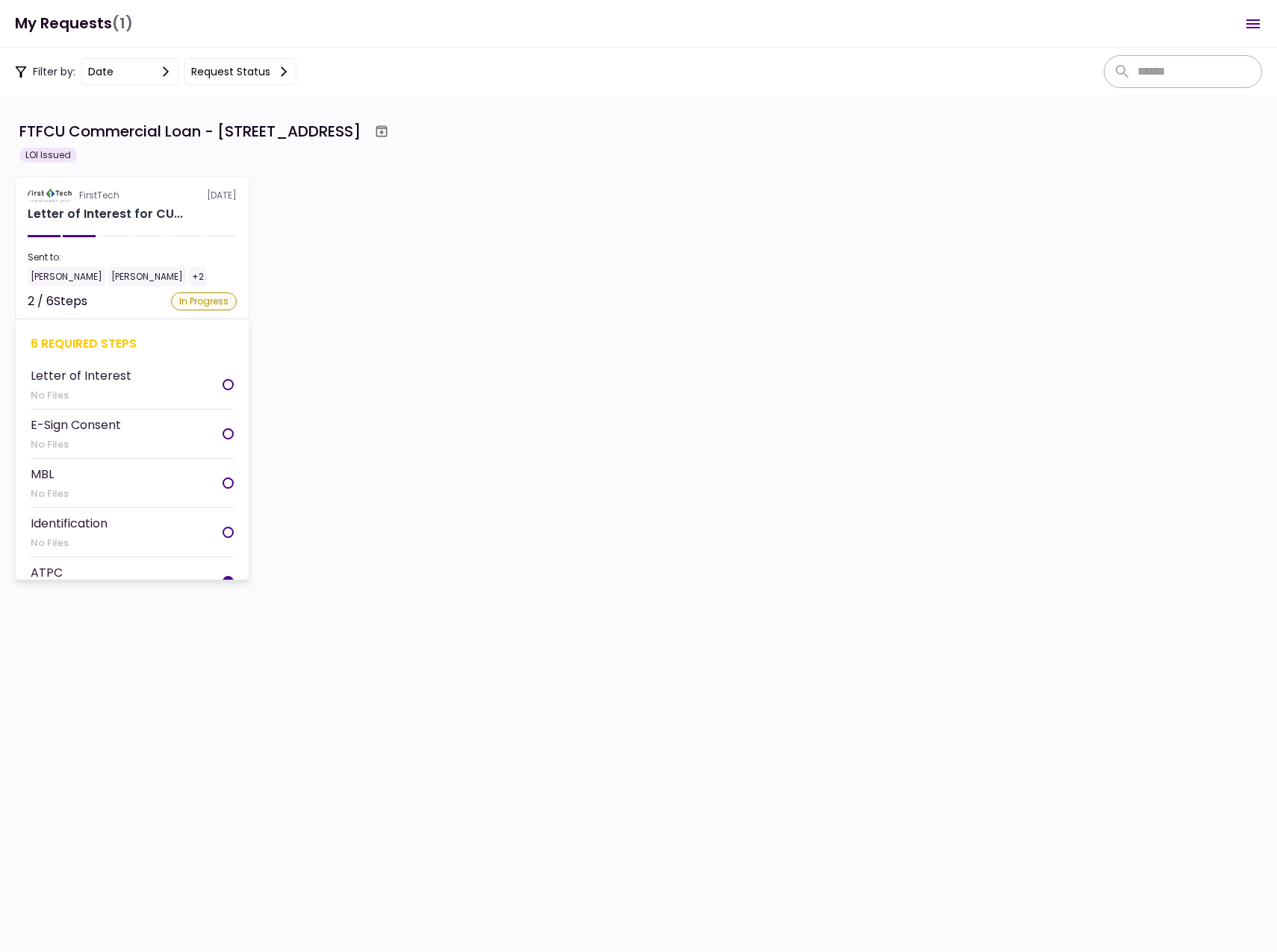
click at [123, 565] on li "ATPC 1 File" at bounding box center [132, 582] width 203 height 50
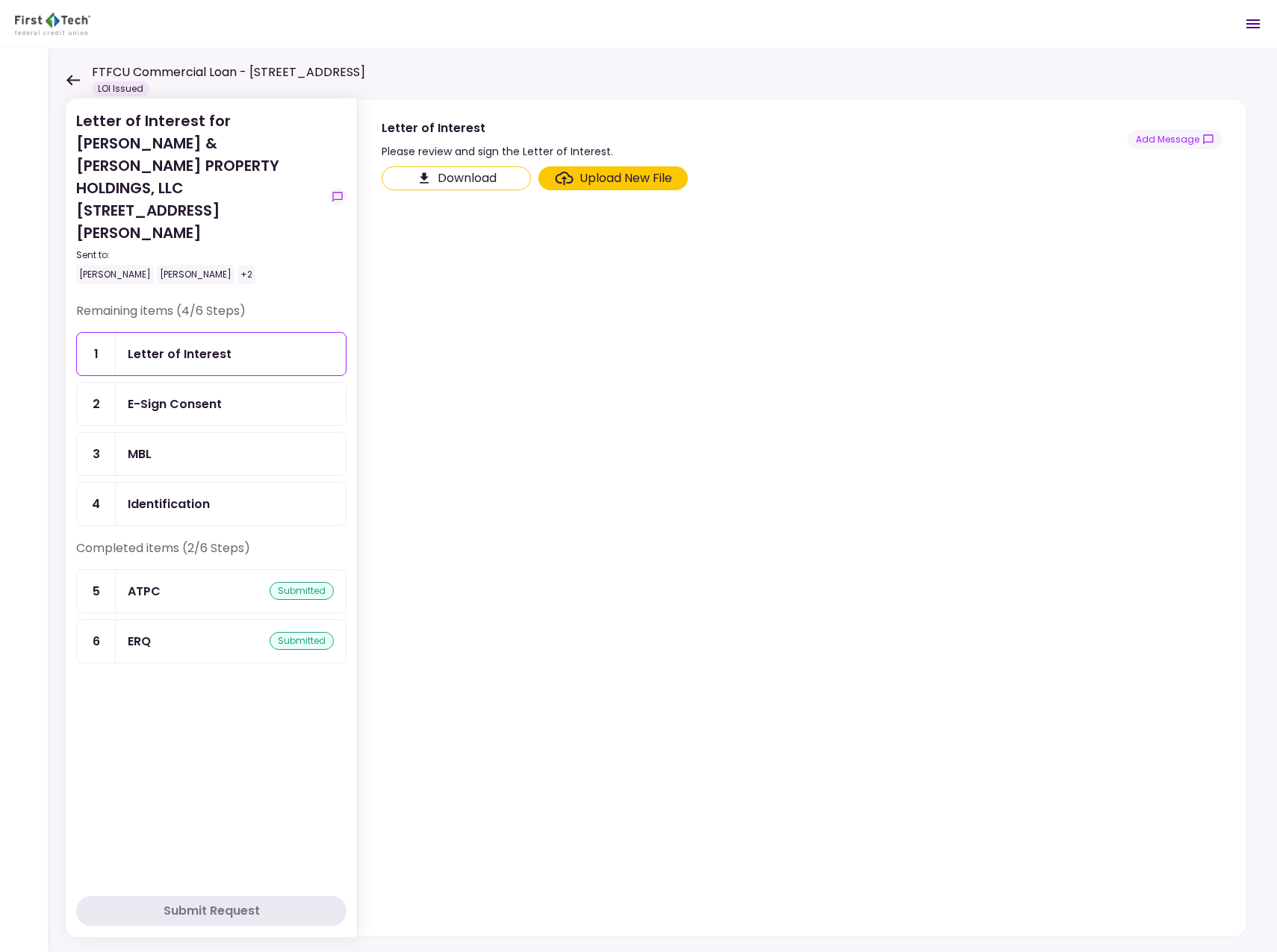
click at [97, 570] on div "5" at bounding box center [96, 592] width 39 height 43
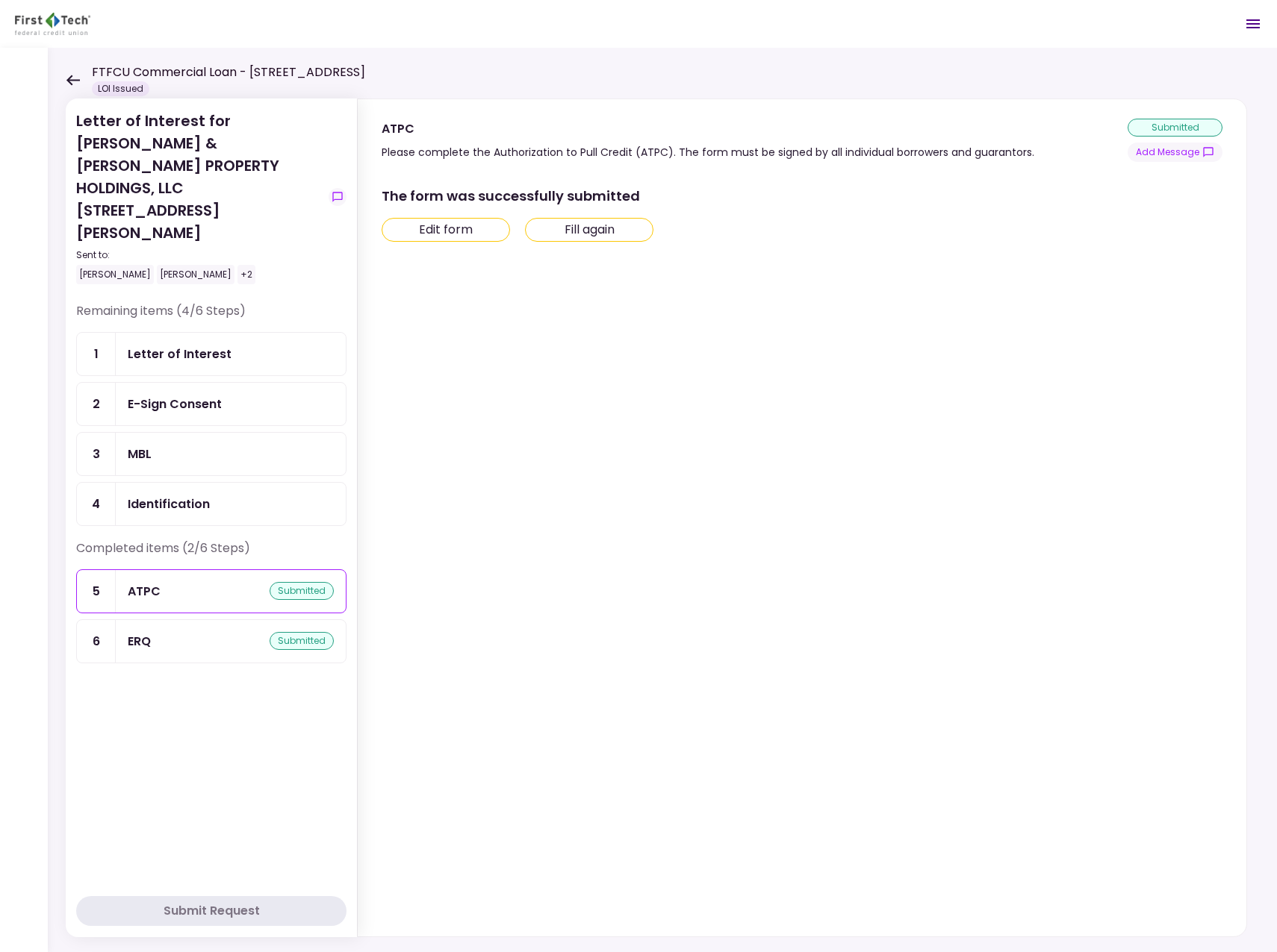
click at [423, 232] on button "Edit form" at bounding box center [446, 229] width 129 height 24
click at [181, 641] on div "Remaining items (4/6 Steps) 1 Letter of Interest 2 E-Sign Consent 3 MBL 4 Ident…" at bounding box center [211, 595] width 270 height 585
click at [287, 692] on div "Remaining items (4/6 Steps) 1 Letter of Interest 2 E-Sign Consent 3 MBL 4 Ident…" at bounding box center [211, 595] width 270 height 585
click at [241, 345] on div "Letter of Interest" at bounding box center [231, 354] width 206 height 18
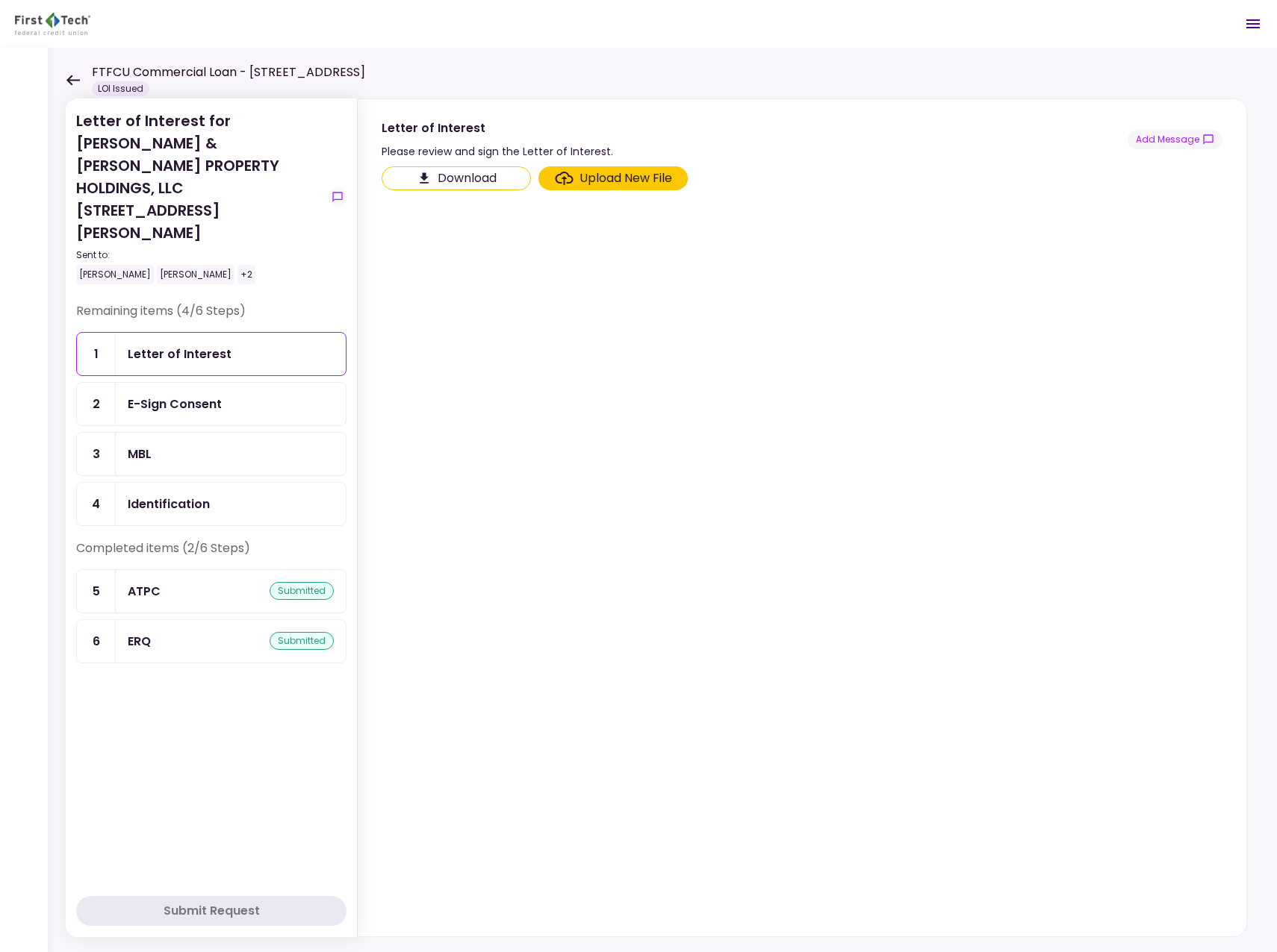
click at [205, 345] on div "Letter of Interest" at bounding box center [180, 354] width 104 height 18
click at [1112, 321] on section "Download Upload New File" at bounding box center [802, 548] width 840 height 764
